Goal: Use online tool/utility

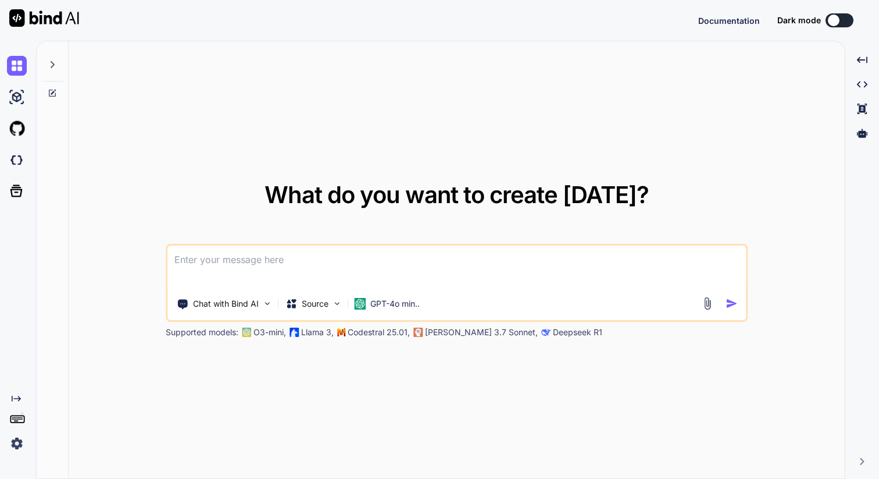
click at [383, 262] on textarea at bounding box center [456, 266] width 579 height 43
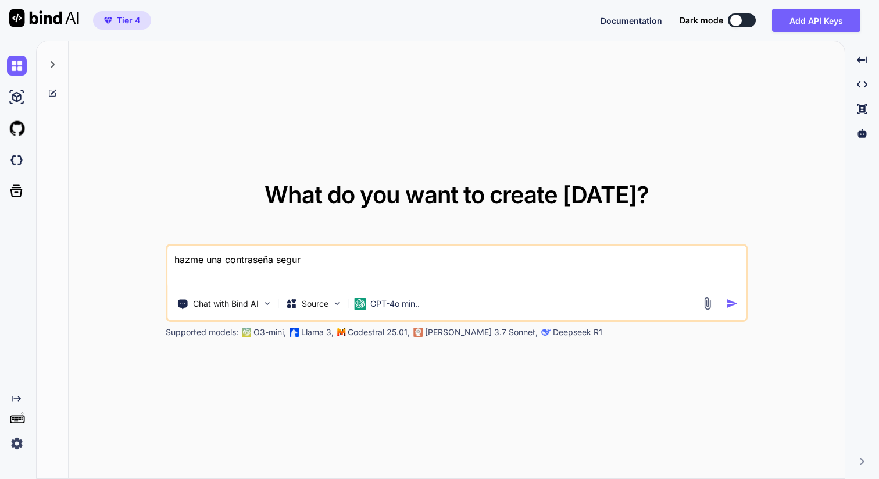
type textarea "hazme una contraseña segura"
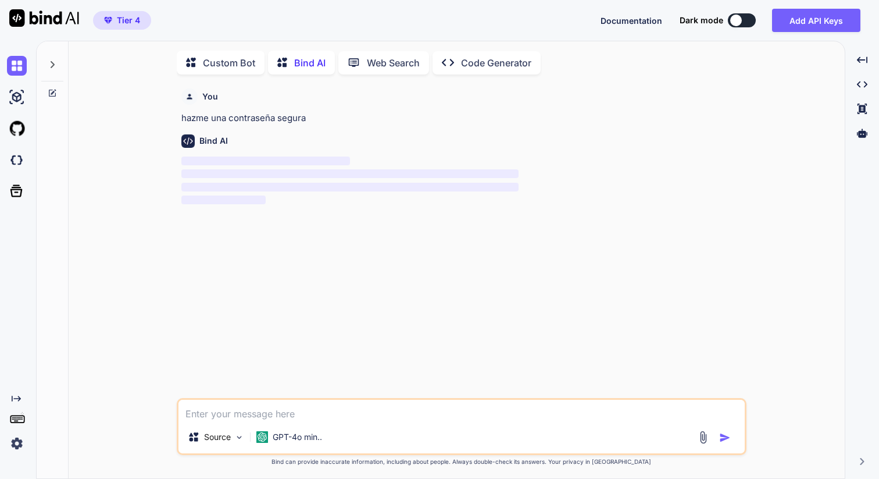
scroll to position [5, 0]
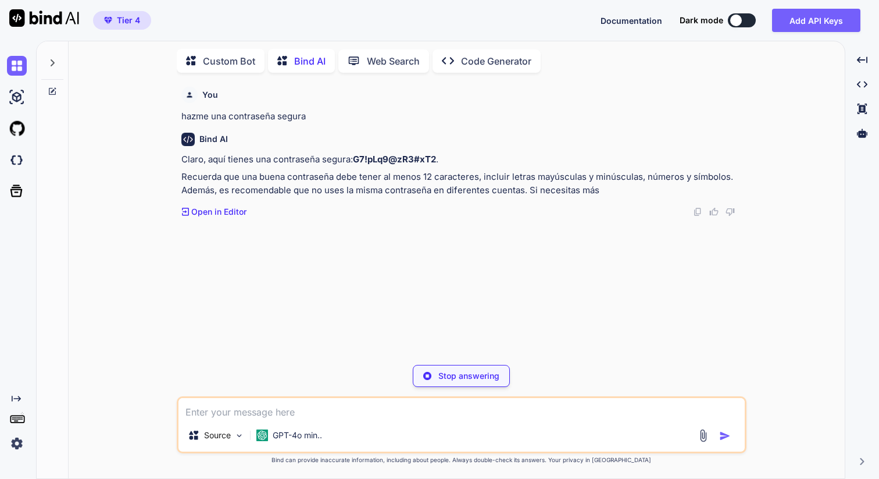
click at [367, 159] on strong "G7!pLq9@zR3#xT2" at bounding box center [394, 159] width 83 height 11
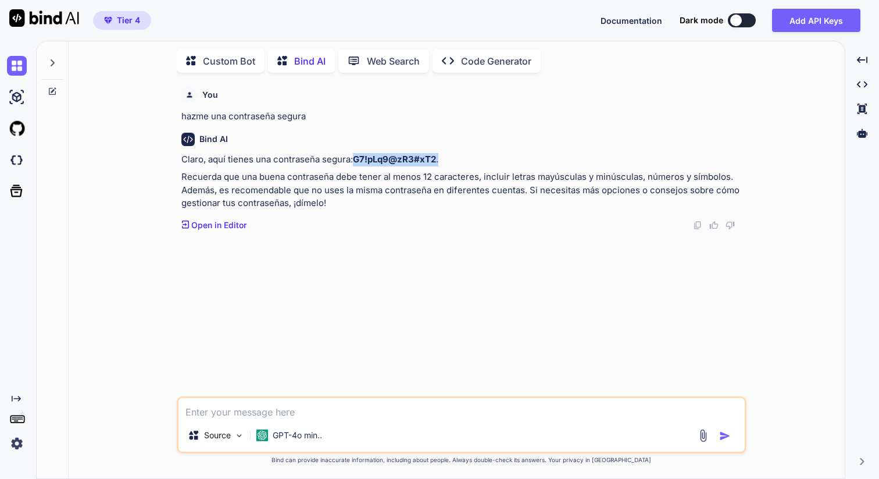
drag, startPoint x: 442, startPoint y: 160, endPoint x: 365, endPoint y: 163, distance: 77.4
click at [355, 164] on p "Claro, aquí tienes una contraseña segura: G7!pLq9@zR3#xT2 ." at bounding box center [462, 159] width 563 height 13
copy p "G7!pLq9@zR3#xT2 ."
